Goal: Information Seeking & Learning: Learn about a topic

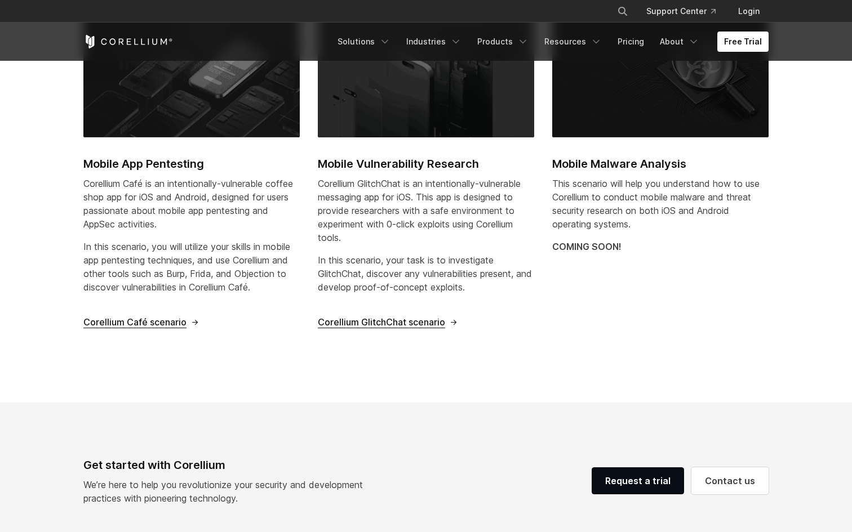
scroll to position [443, 0]
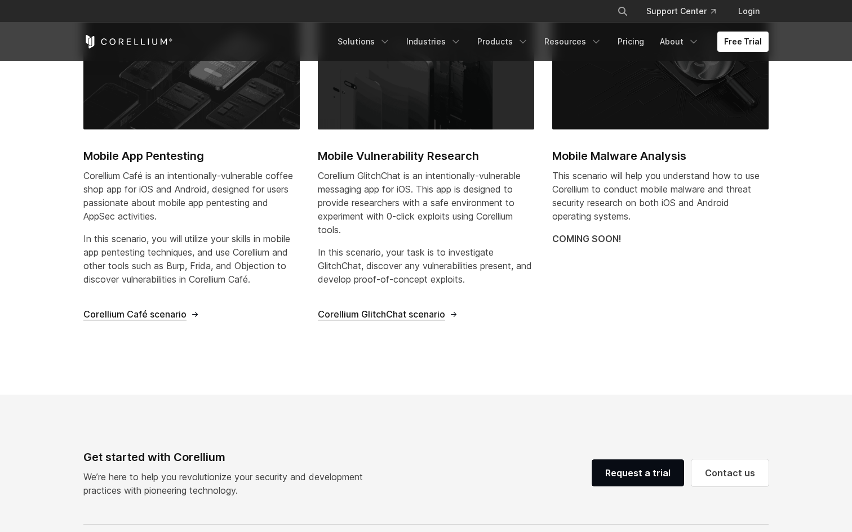
click at [157, 315] on span "Corellium Café scenario" at bounding box center [134, 315] width 103 height 12
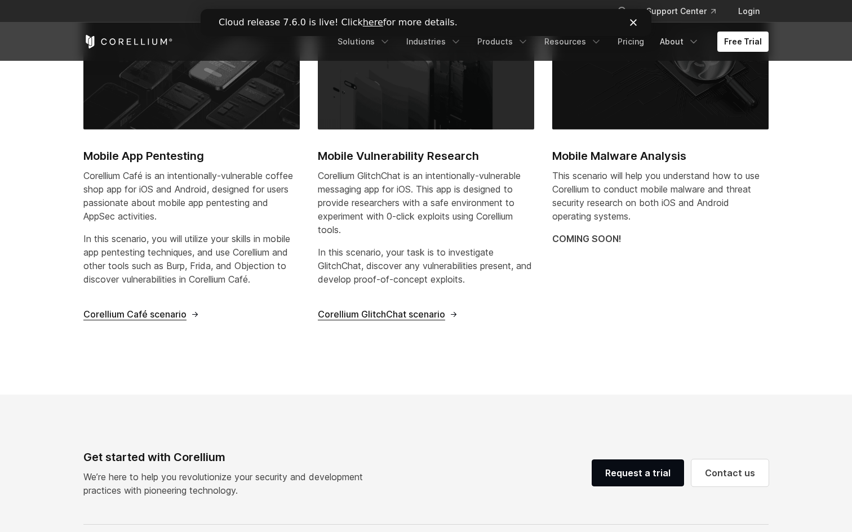
scroll to position [0, 0]
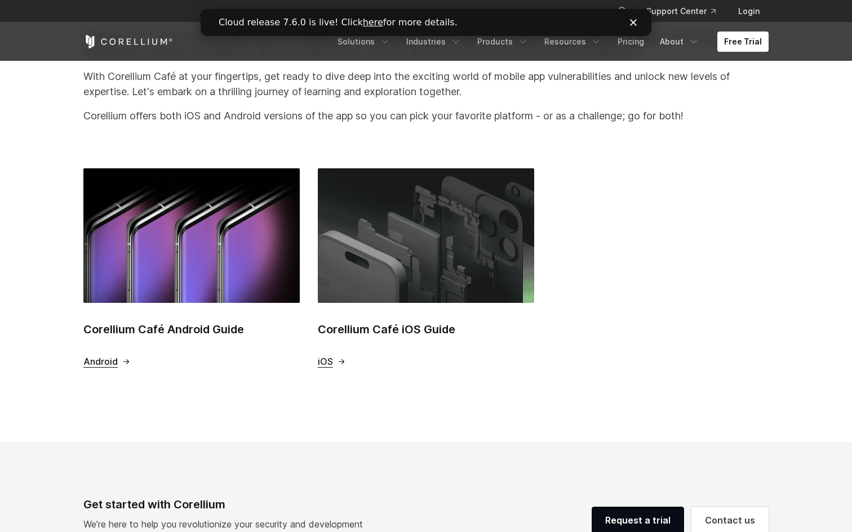
scroll to position [352, 0]
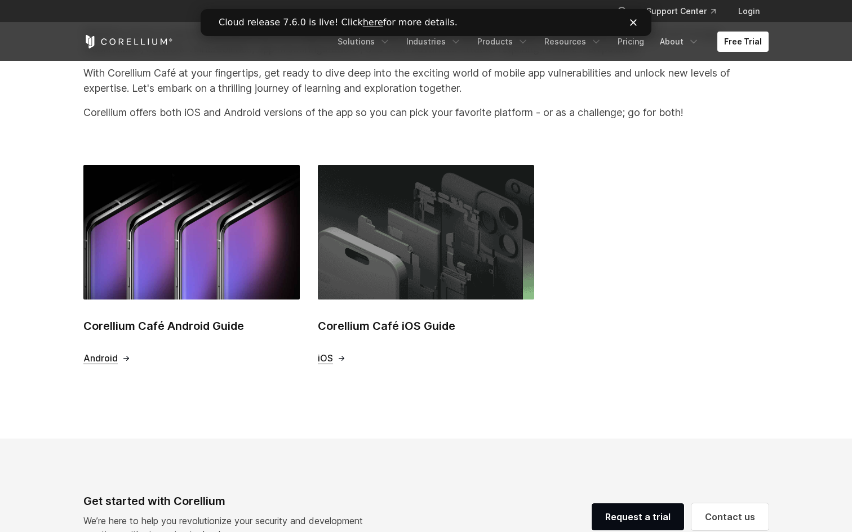
click at [328, 360] on span "iOS" at bounding box center [325, 359] width 15 height 12
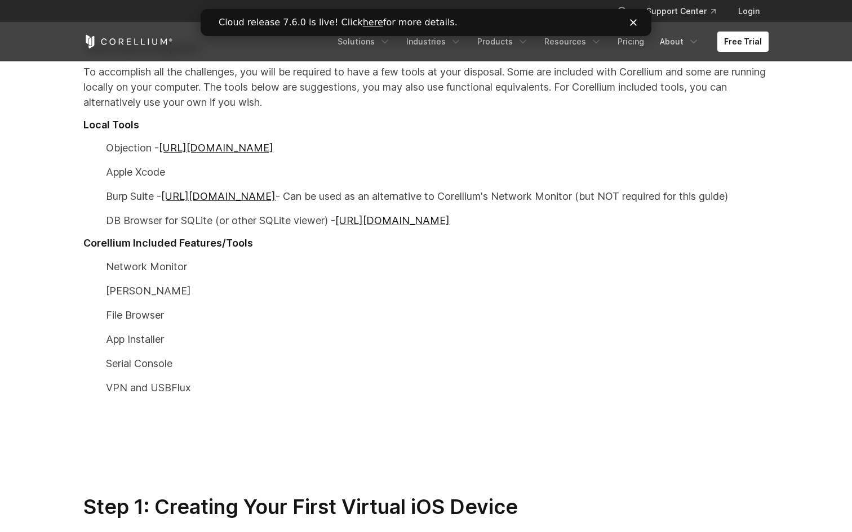
scroll to position [648, 0]
